Goal: Find specific page/section: Find specific page/section

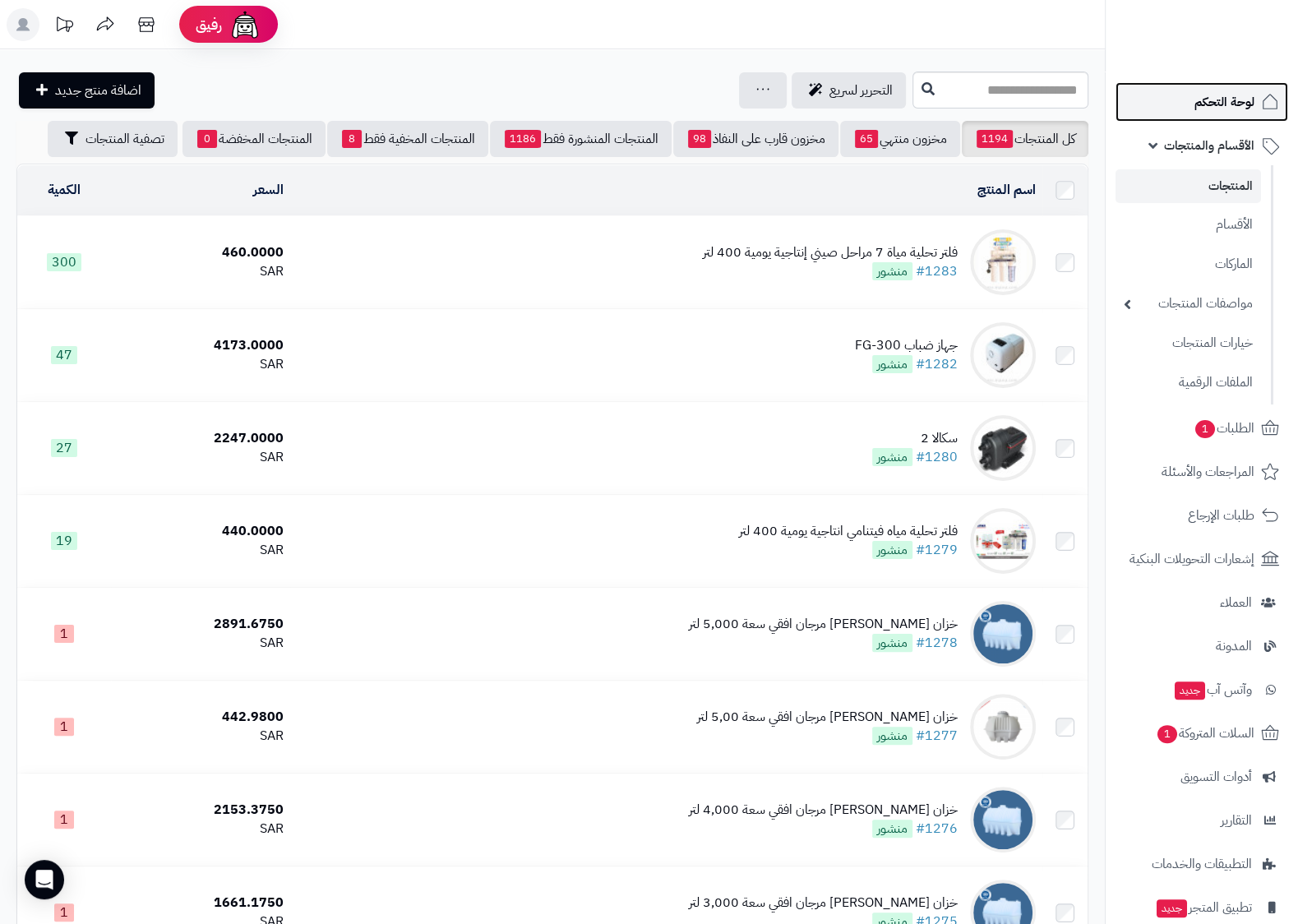
click at [1233, 97] on span "لوحة التحكم" at bounding box center [1224, 101] width 60 height 23
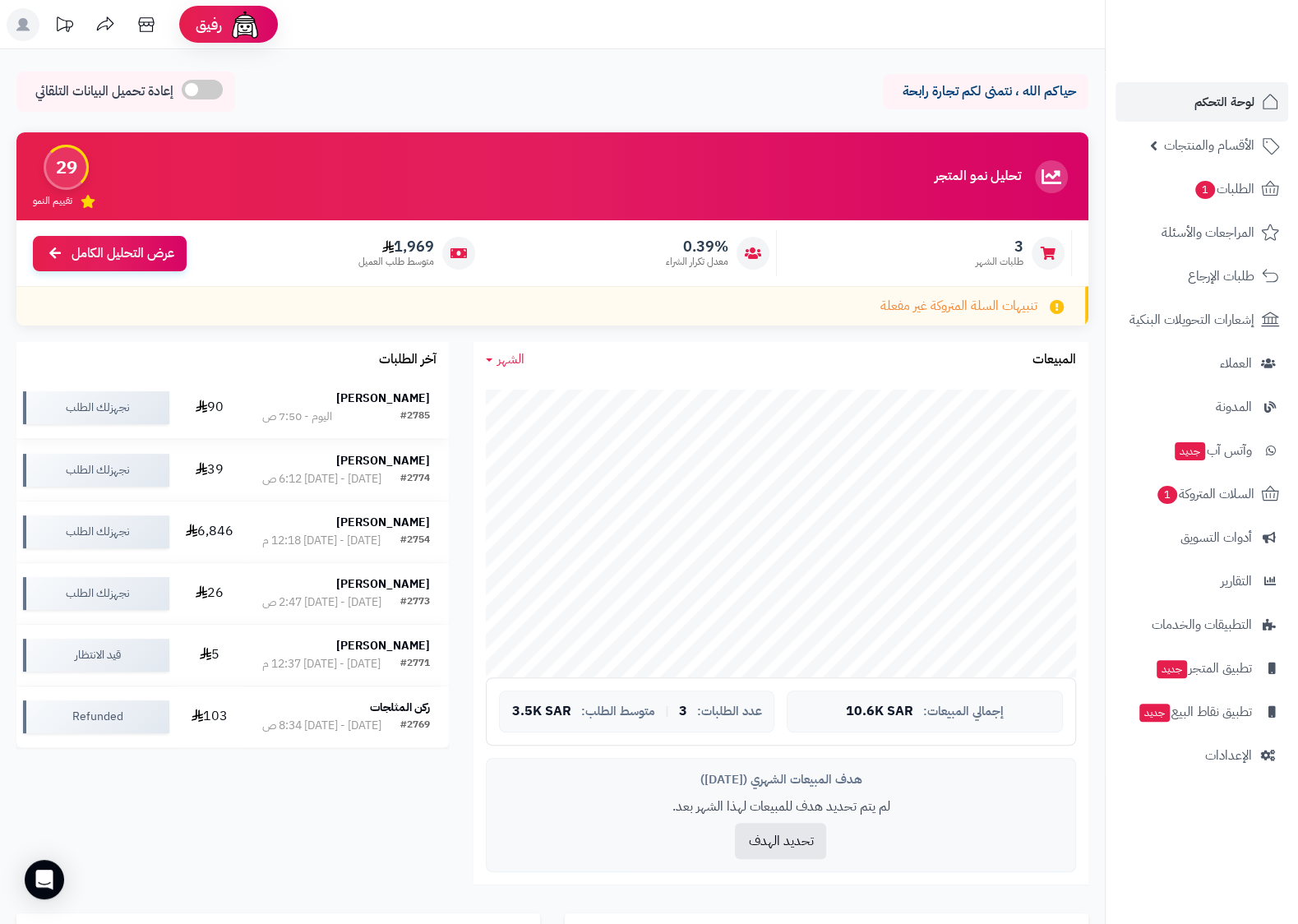
click at [415, 401] on strong "[PERSON_NAME]" at bounding box center [383, 397] width 93 height 17
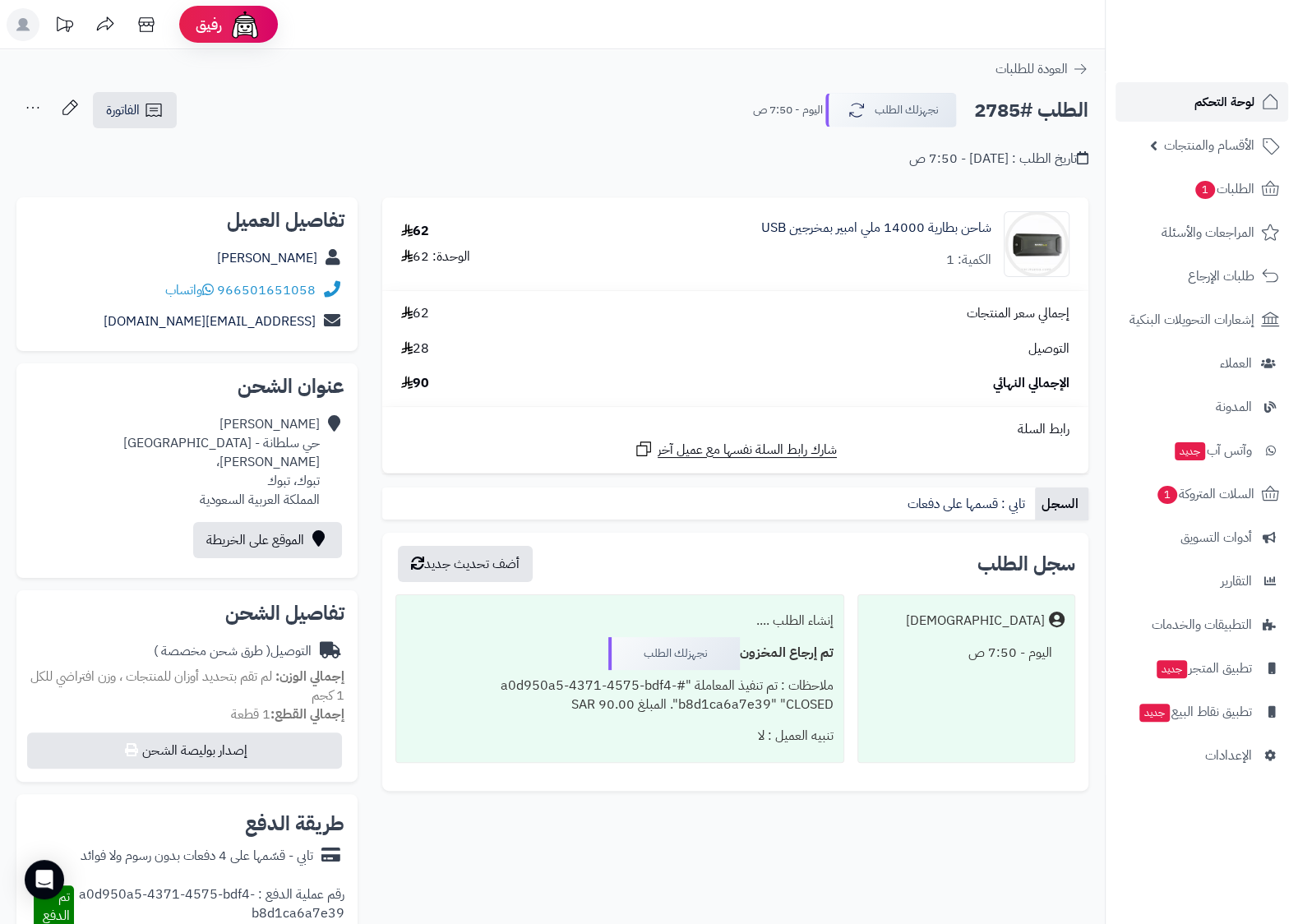
click at [1244, 102] on span "لوحة التحكم" at bounding box center [1224, 101] width 60 height 23
